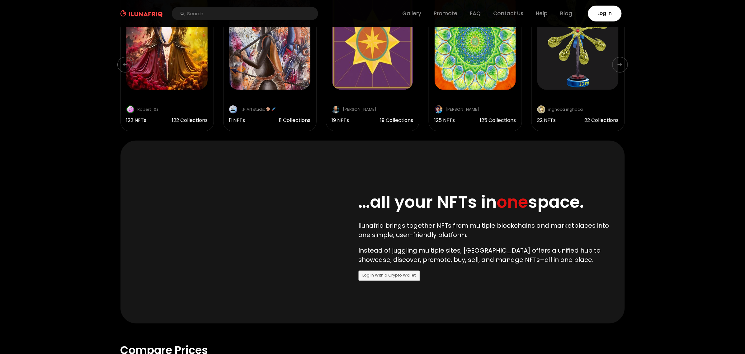
scroll to position [93, 0]
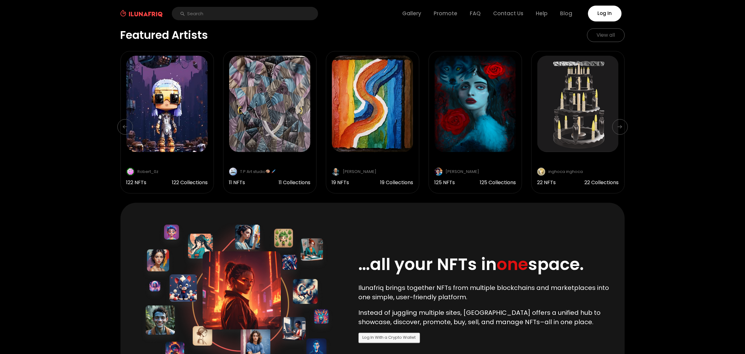
scroll to position [177, 2]
